Goal: Find specific page/section: Find specific page/section

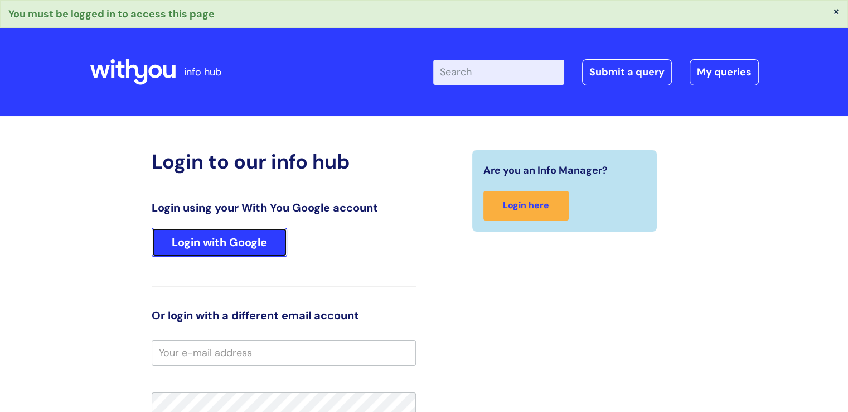
click at [233, 237] on link "Login with Google" at bounding box center [220, 242] width 136 height 29
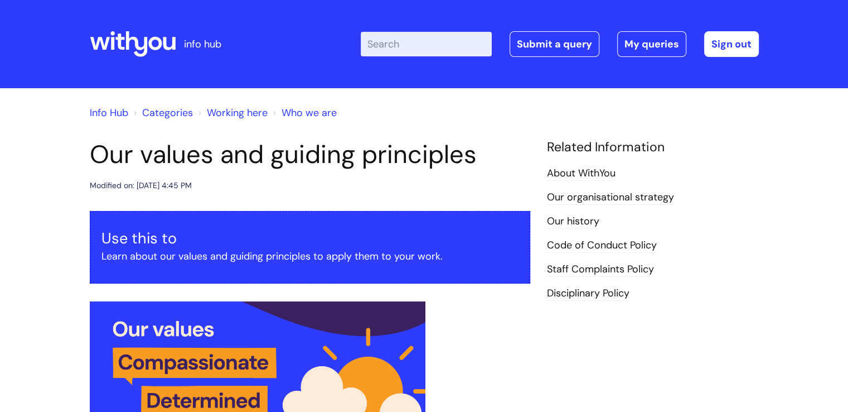
click at [114, 114] on link "Info Hub" at bounding box center [109, 112] width 38 height 13
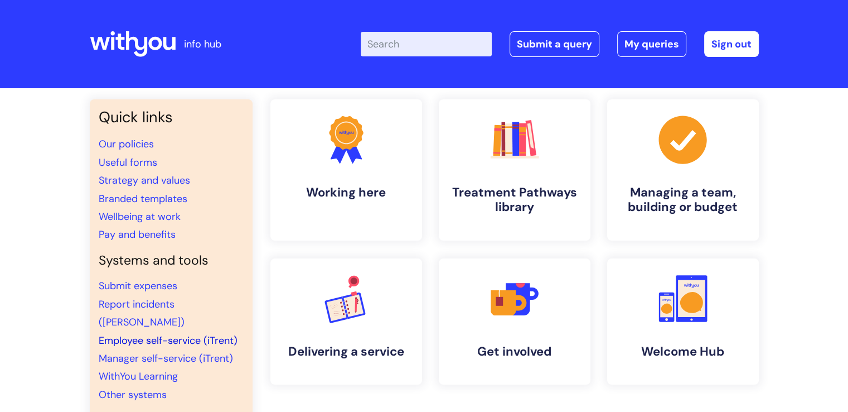
click at [144, 333] on link "Employee self-service (iTrent)" at bounding box center [168, 339] width 139 height 13
click at [139, 333] on link "Employee self-service (iTrent)" at bounding box center [168, 339] width 139 height 13
